Goal: Navigation & Orientation: Understand site structure

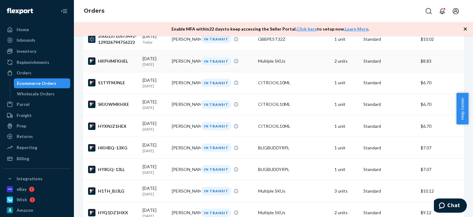
scroll to position [123, 0]
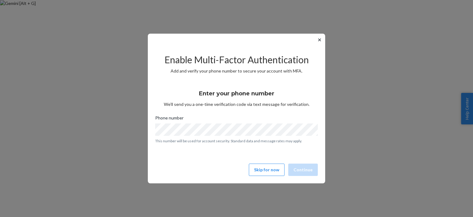
click at [319, 40] on button "✕" at bounding box center [319, 39] width 6 height 7
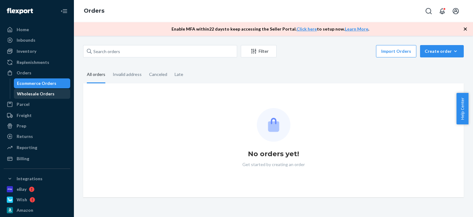
click at [23, 94] on div "Wholesale Orders" at bounding box center [36, 94] width 38 height 6
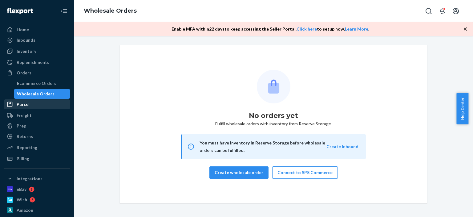
click at [21, 104] on div "Parcel" at bounding box center [23, 104] width 13 height 6
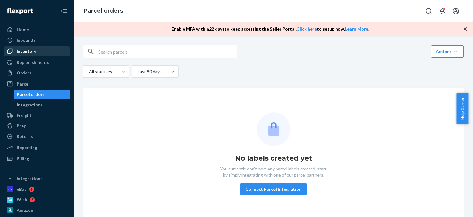
click at [25, 52] on div "Inventory" at bounding box center [27, 51] width 20 height 6
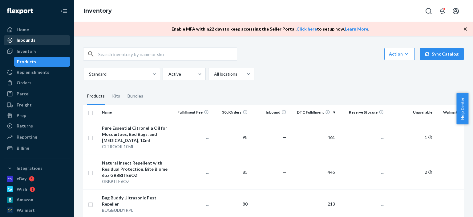
click at [23, 42] on div "Inbounds" at bounding box center [26, 40] width 19 height 6
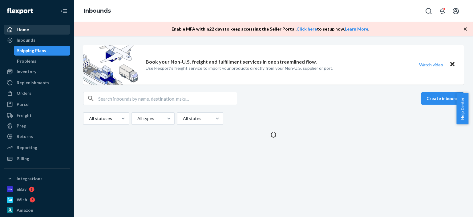
click at [26, 29] on div "Home" at bounding box center [23, 29] width 12 height 6
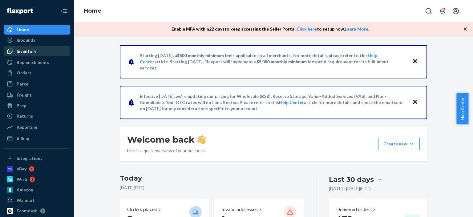
click at [21, 50] on div "Inventory" at bounding box center [27, 51] width 20 height 6
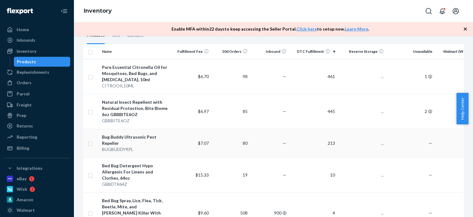
scroll to position [62, 0]
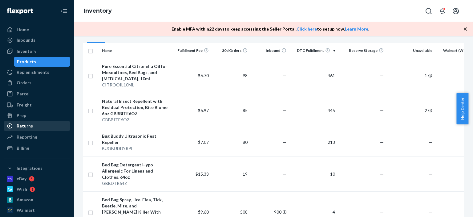
click at [30, 127] on div "Returns" at bounding box center [25, 126] width 16 height 6
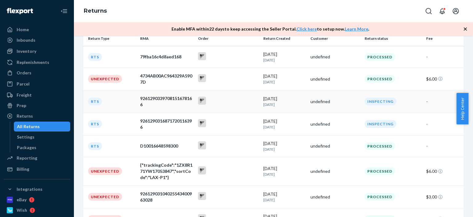
scroll to position [92, 0]
